Goal: Information Seeking & Learning: Find specific fact

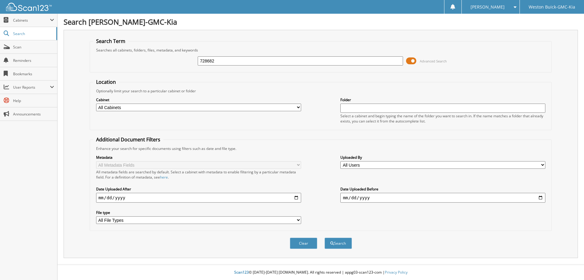
type input "728682"
click at [325, 237] on button "Search" at bounding box center [338, 242] width 27 height 11
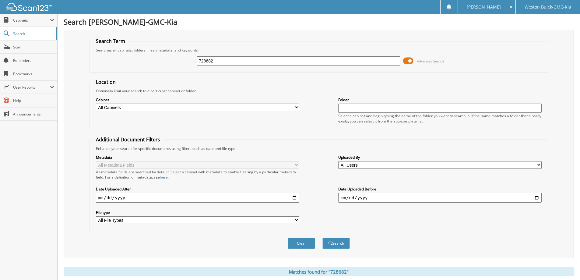
click at [408, 57] on span at bounding box center [408, 60] width 10 height 9
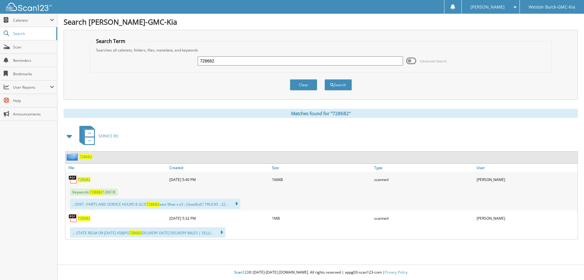
click at [88, 217] on span "728682" at bounding box center [84, 217] width 13 height 5
